Goal: Task Accomplishment & Management: Manage account settings

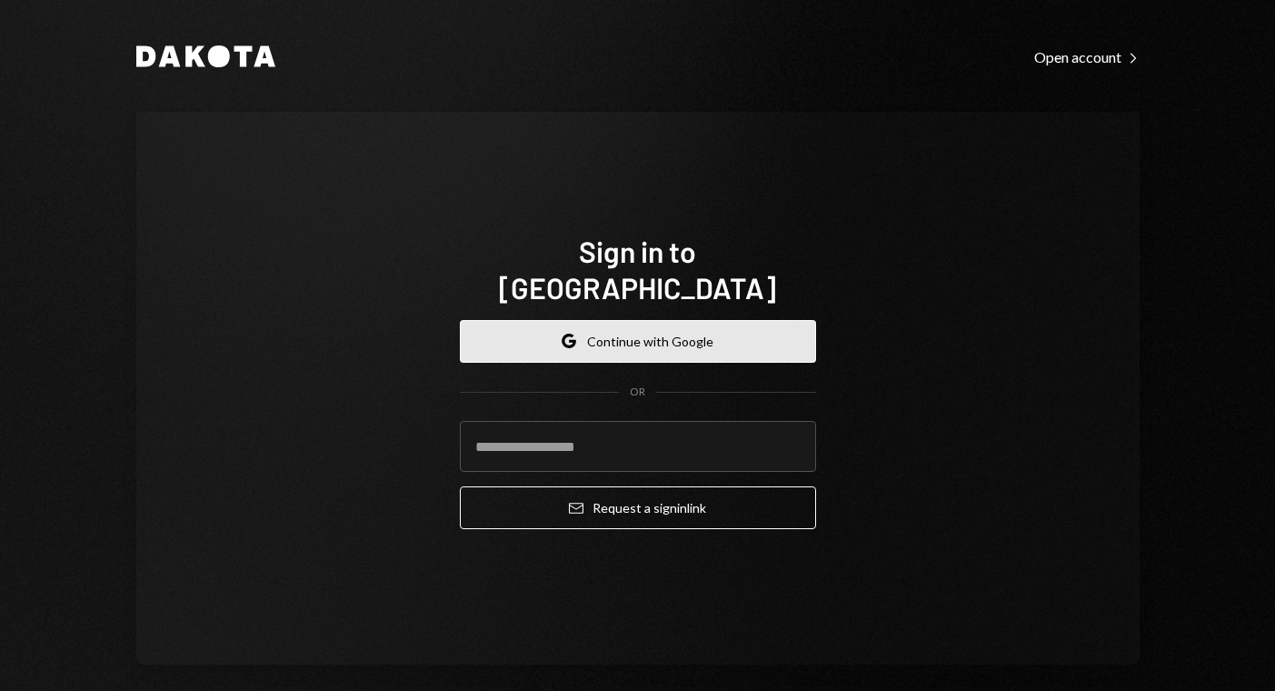
click at [670, 320] on button "Google Continue with Google" at bounding box center [638, 341] width 356 height 43
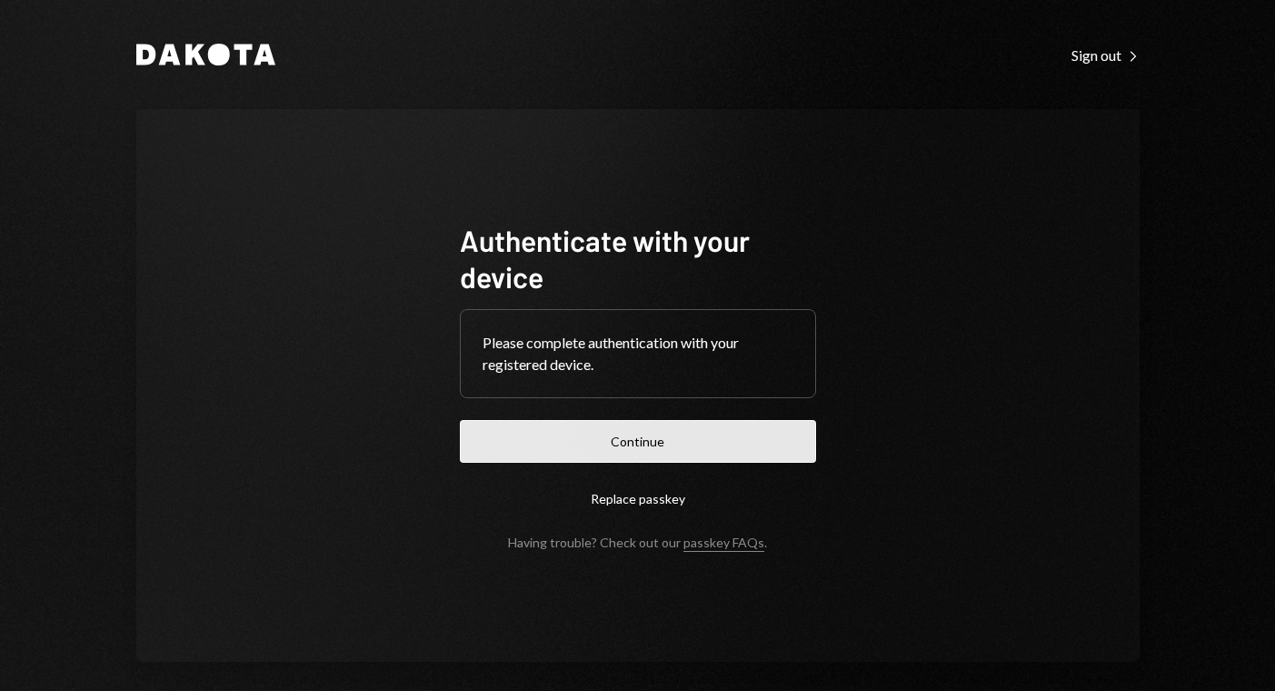
click at [622, 437] on button "Continue" at bounding box center [638, 441] width 356 height 43
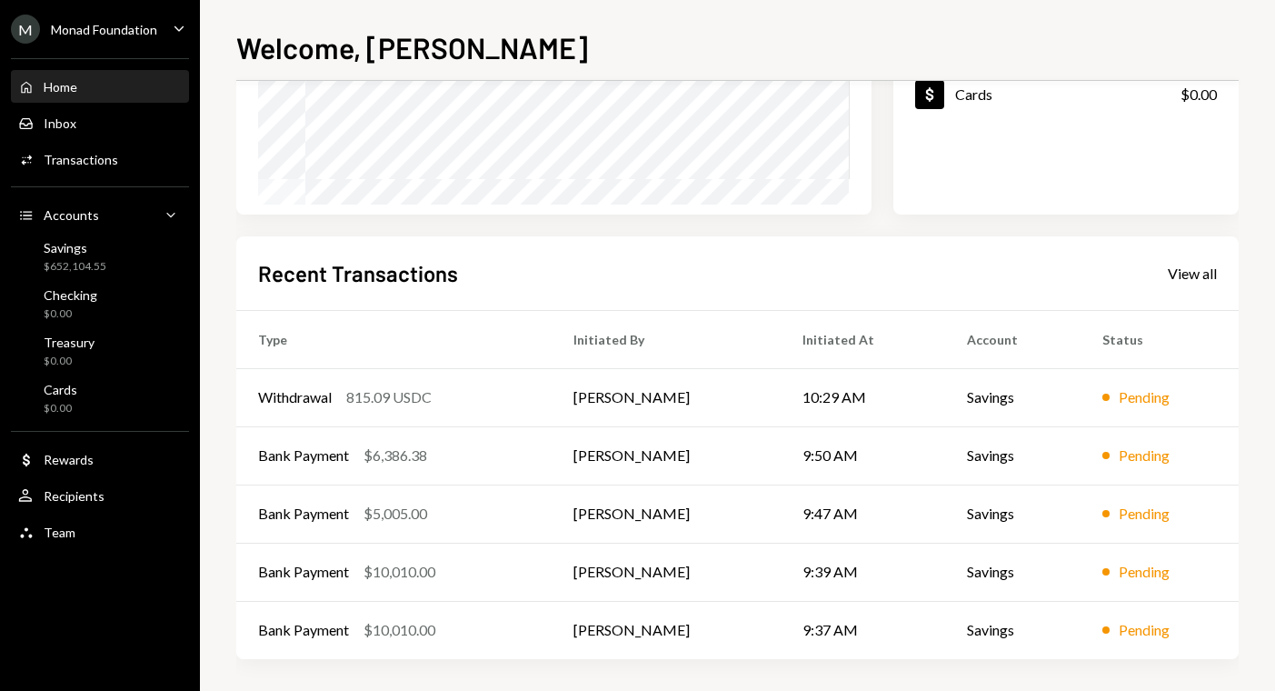
scroll to position [318, 0]
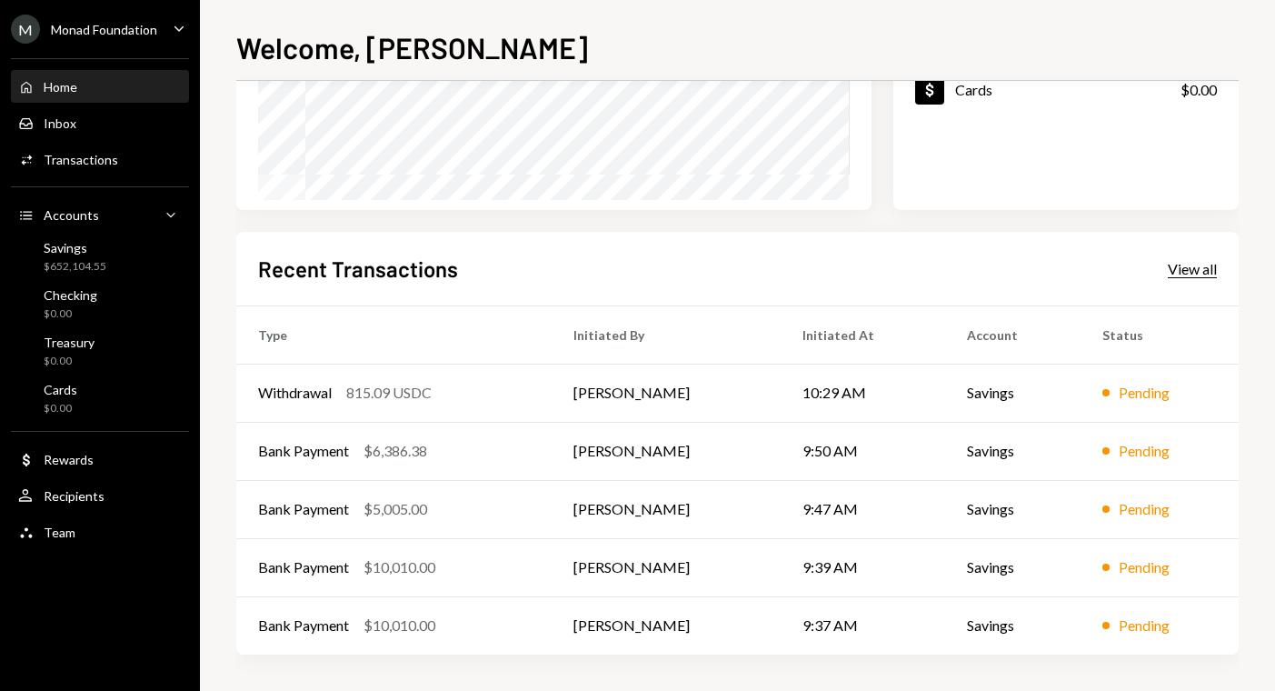
click at [1189, 276] on div "View all" at bounding box center [1192, 269] width 49 height 18
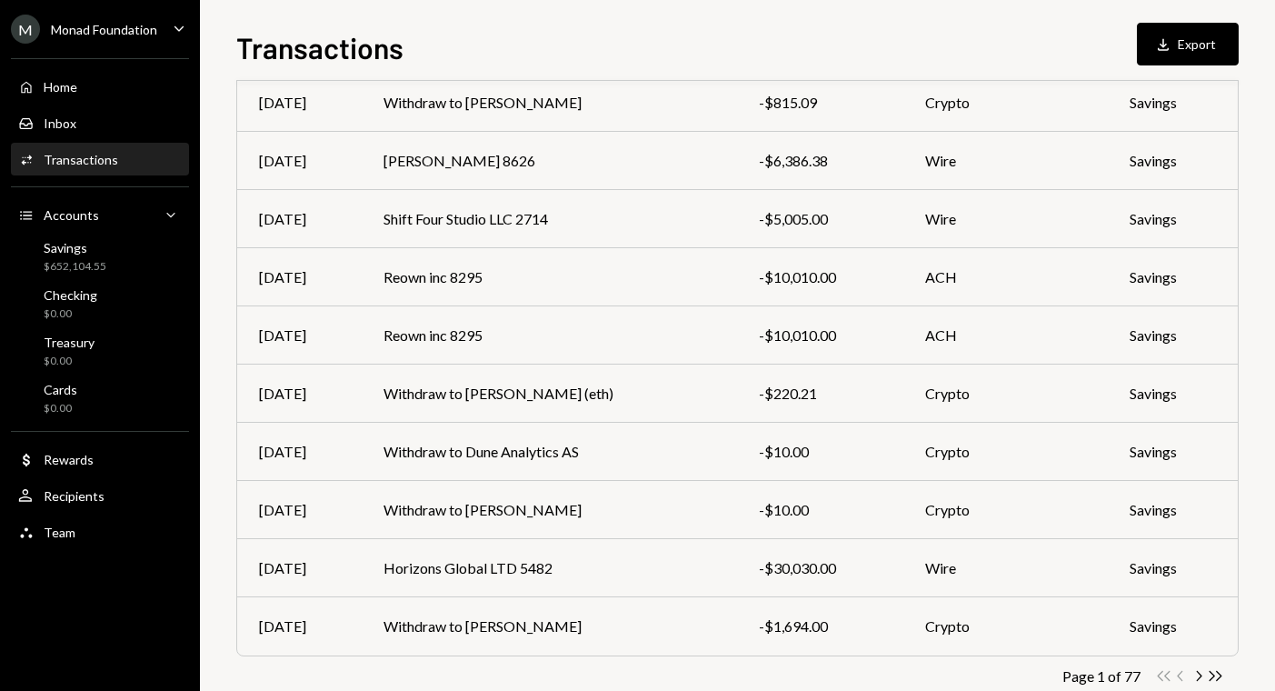
scroll to position [258, 0]
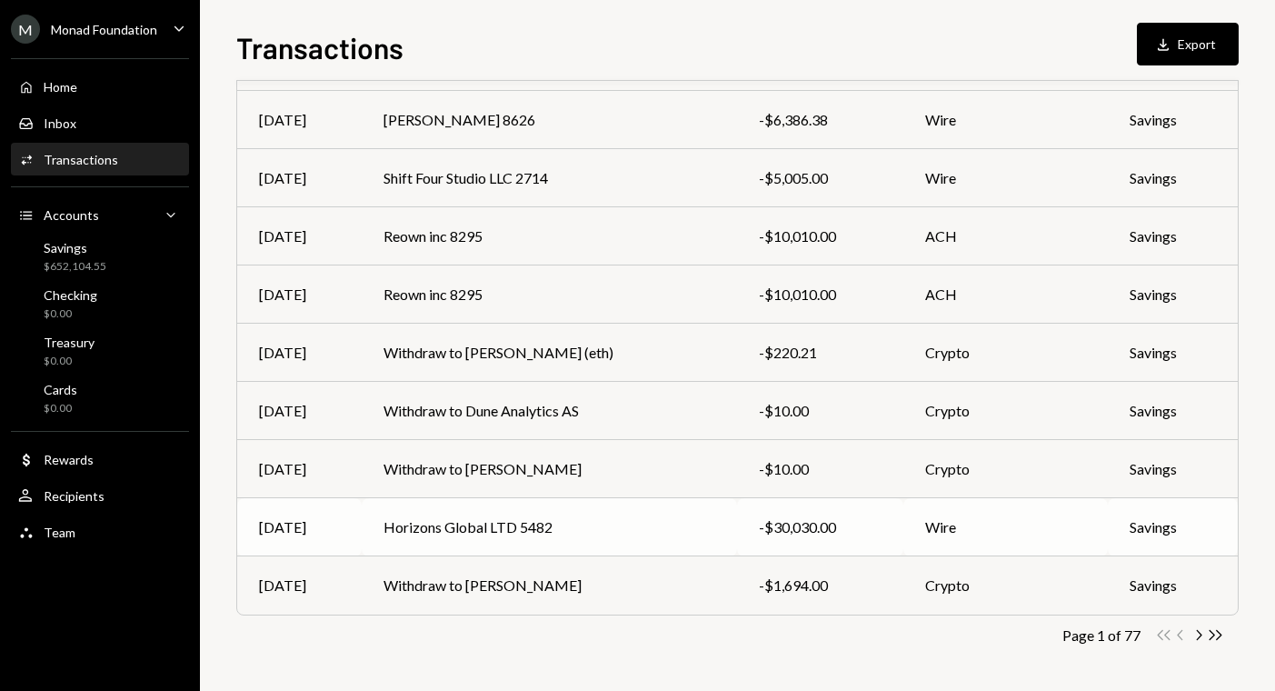
click at [602, 521] on td "Horizons Global LTD 5482" at bounding box center [549, 527] width 375 height 58
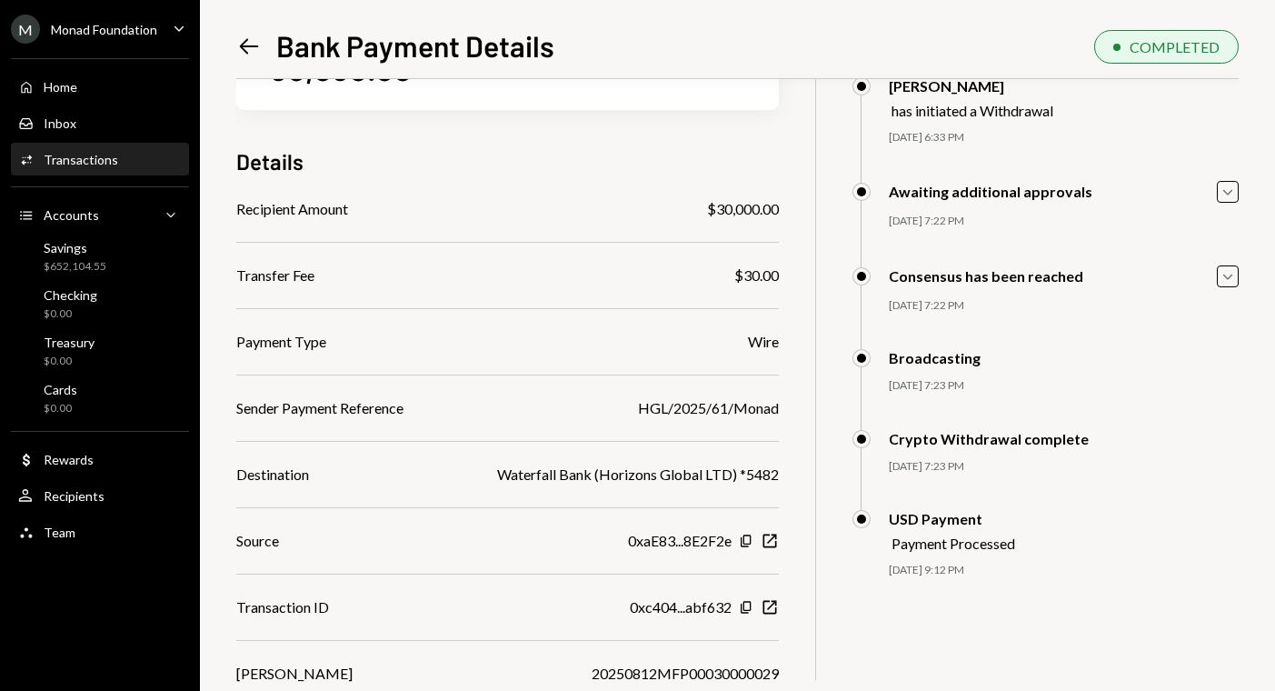
scroll to position [149, 0]
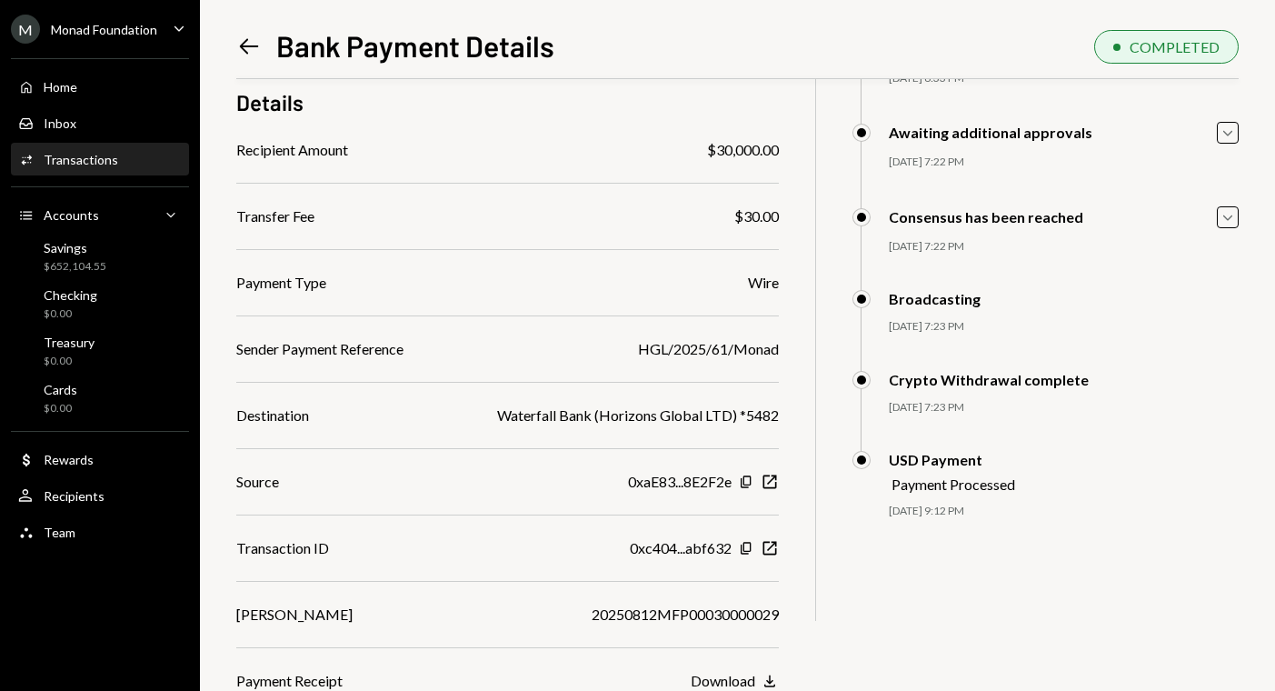
click at [758, 678] on button "Download Download" at bounding box center [735, 682] width 88 height 20
